Goal: Task Accomplishment & Management: Manage account settings

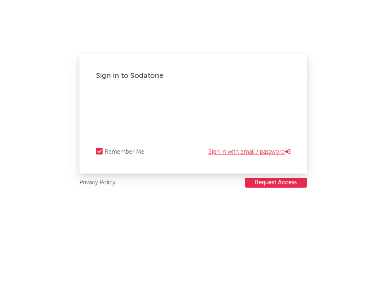
click at [231, 155] on link "Sign in with email / password" at bounding box center [249, 152] width 82 height 10
click at [232, 151] on link "Sign in with email / password" at bounding box center [249, 152] width 82 height 10
